Goal: Information Seeking & Learning: Learn about a topic

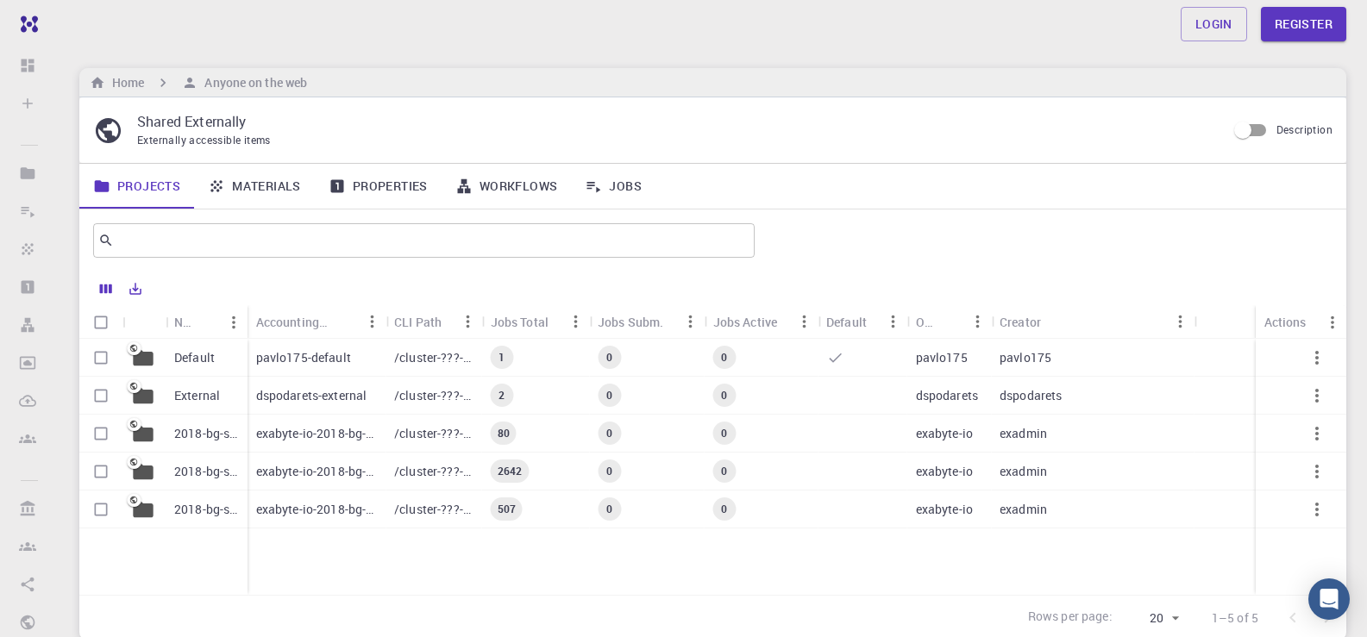
click at [260, 182] on link "Materials" at bounding box center [254, 186] width 121 height 45
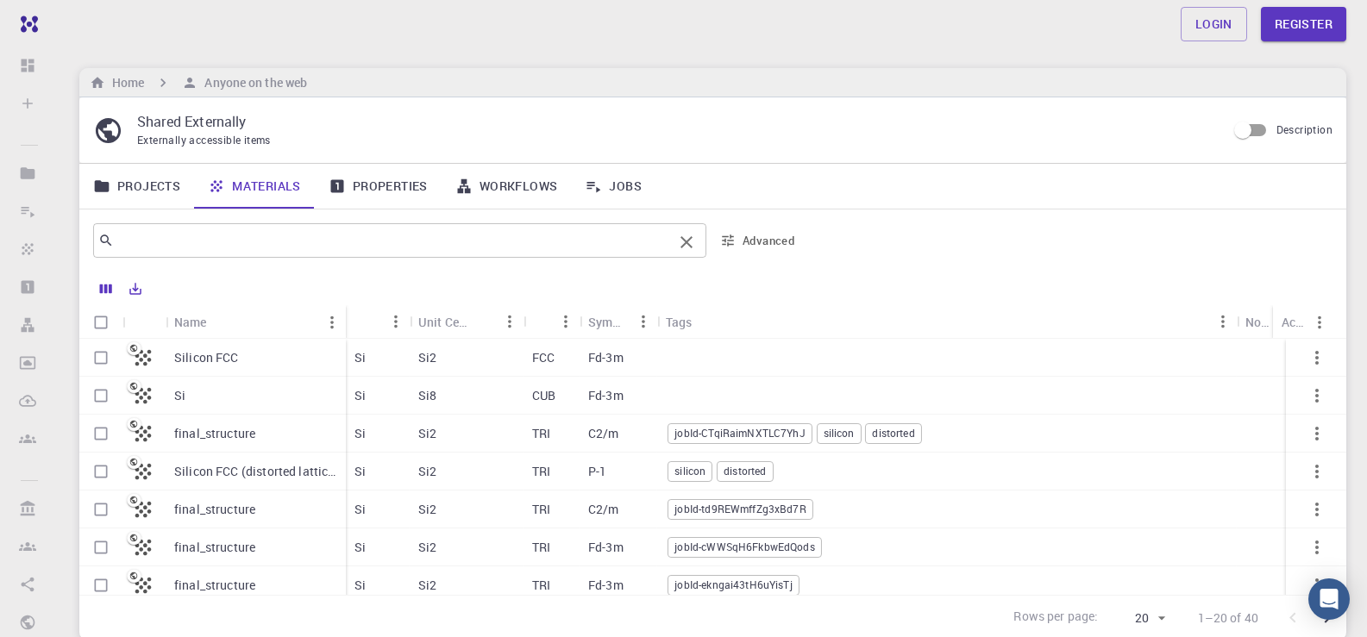
click at [225, 243] on input "text" at bounding box center [393, 241] width 559 height 24
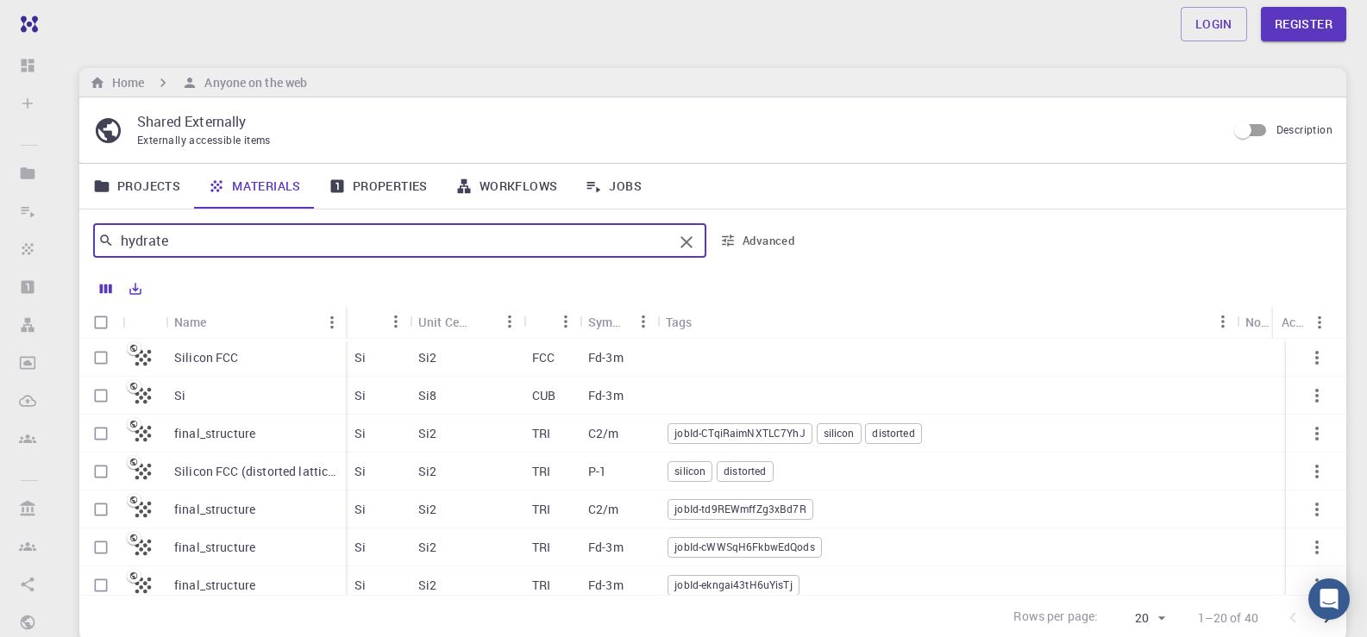
type input "hydrate"
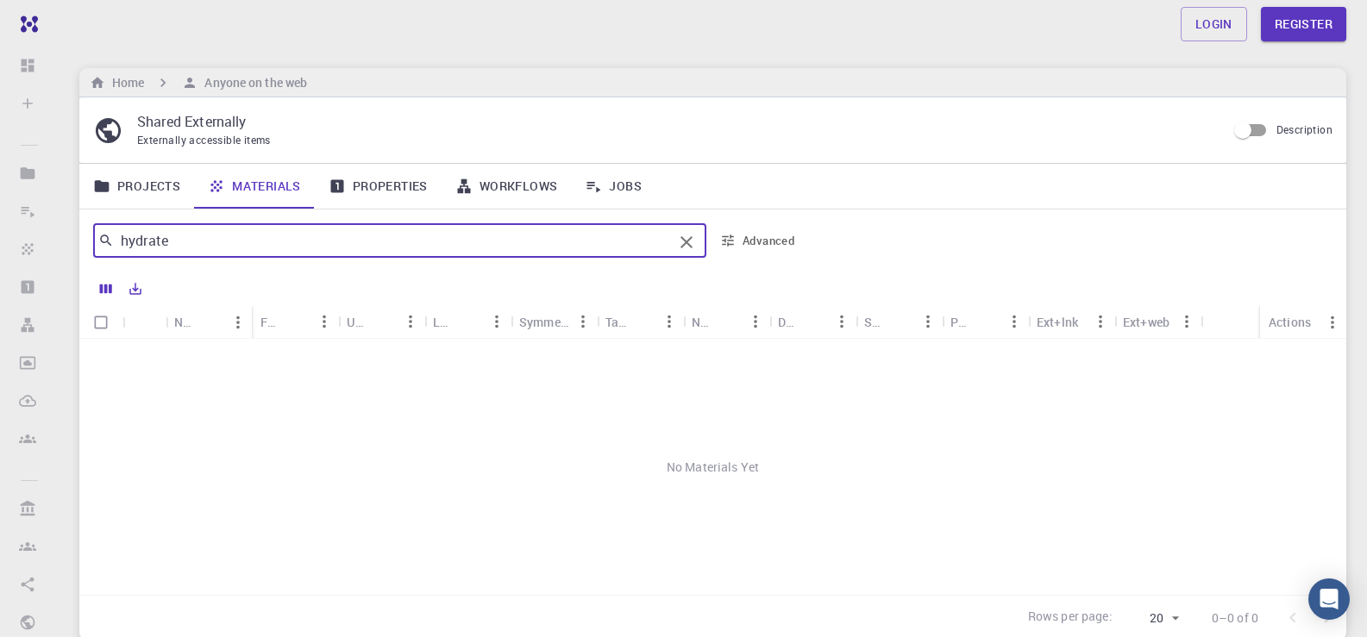
click at [155, 185] on link "Projects" at bounding box center [136, 186] width 115 height 45
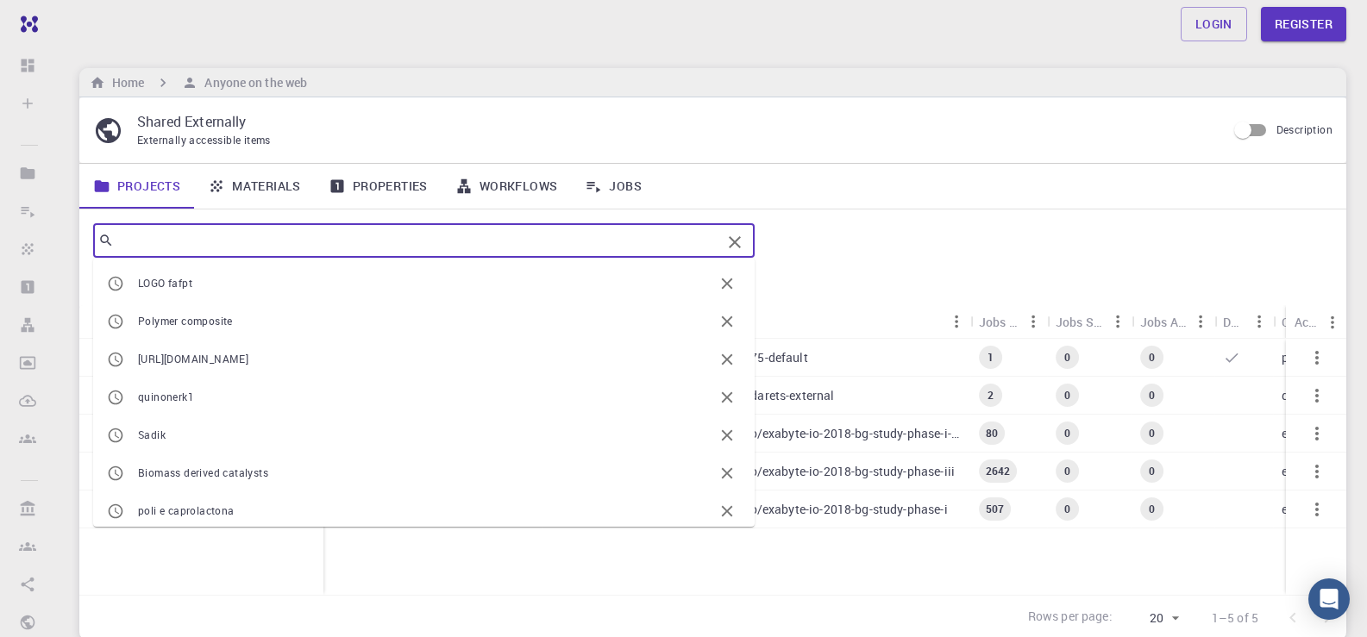
click at [241, 240] on input "text" at bounding box center [417, 241] width 607 height 24
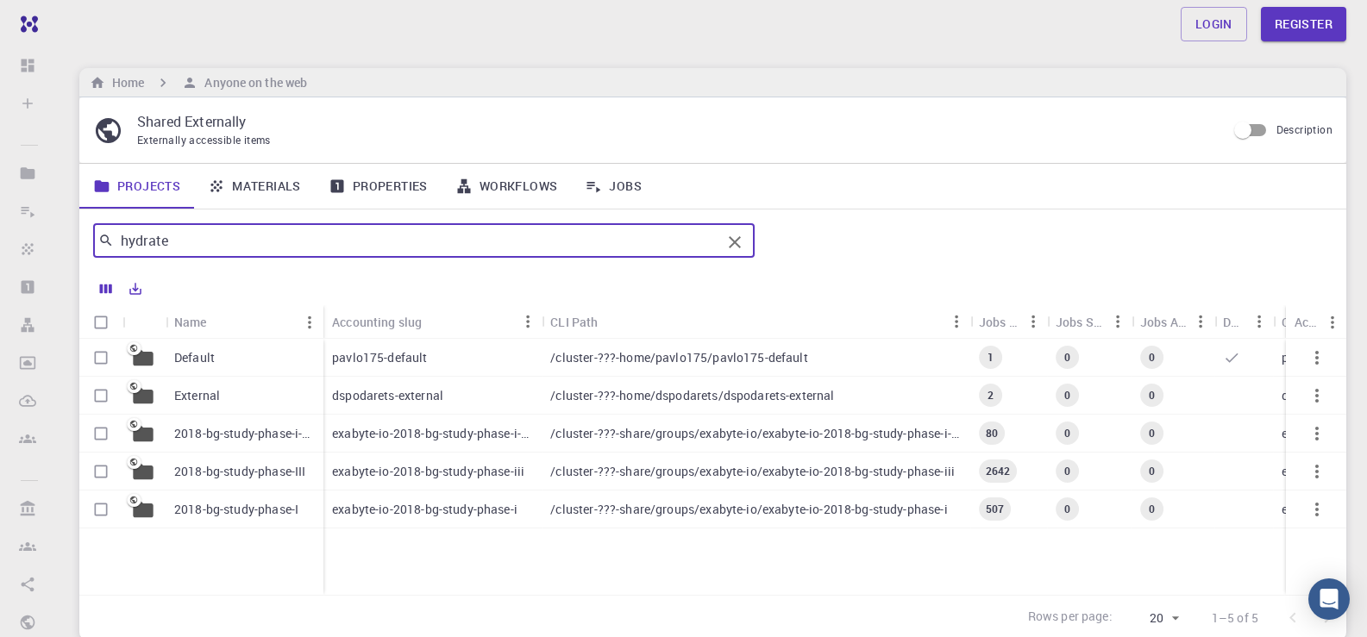
type input "hydrate"
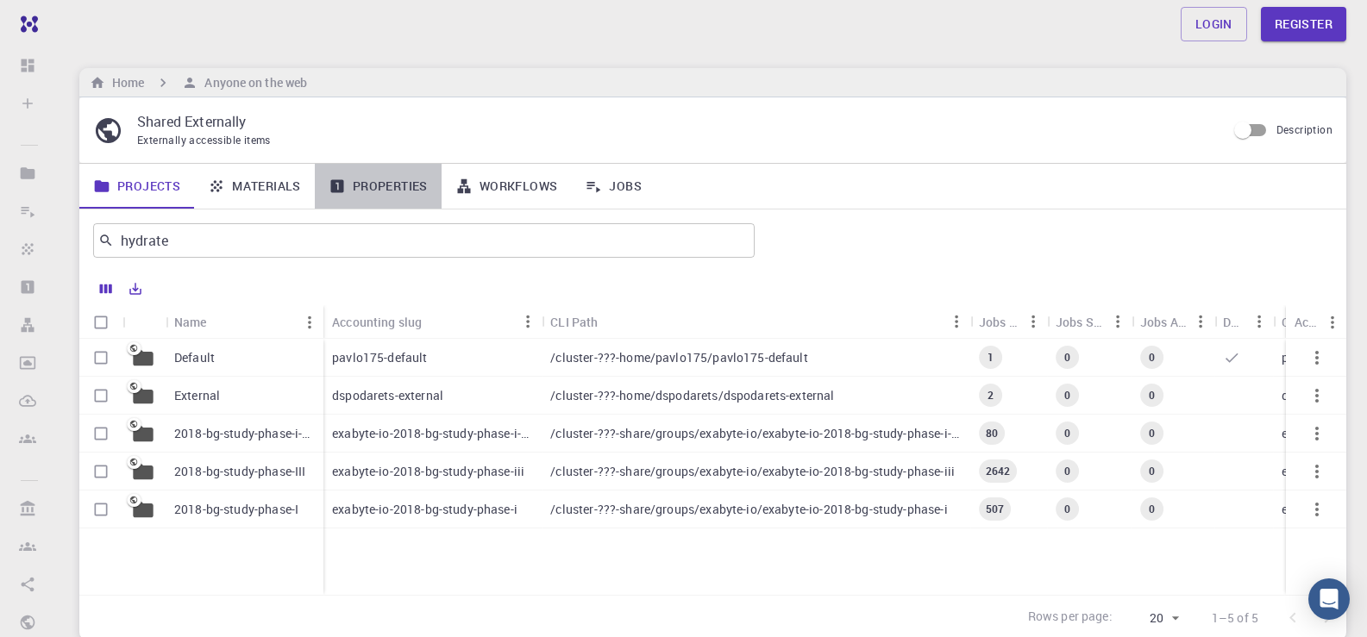
click at [386, 186] on link "Properties" at bounding box center [378, 186] width 127 height 45
